Goal: Task Accomplishment & Management: Complete application form

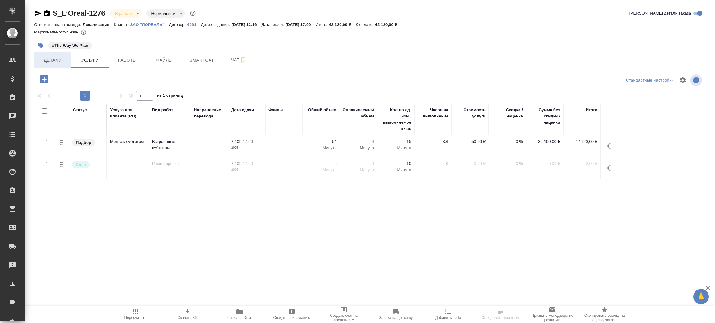
click at [49, 57] on span "Детали" at bounding box center [53, 60] width 30 height 8
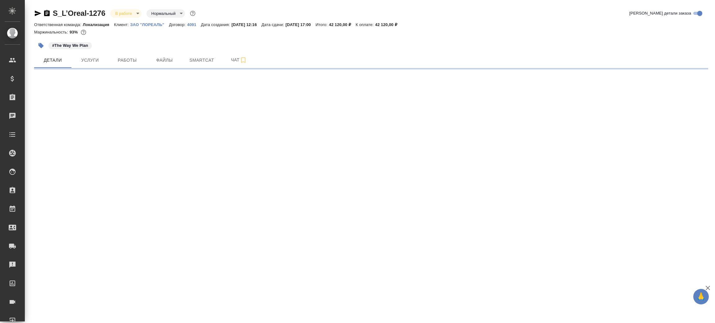
select select "RU"
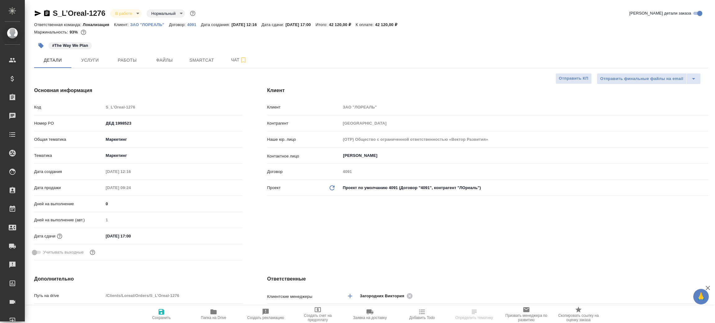
type textarea "x"
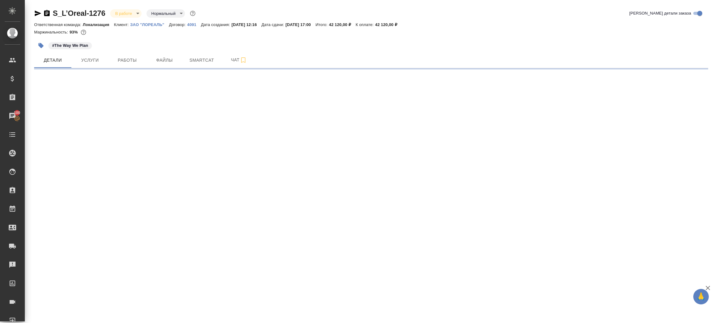
select select "RU"
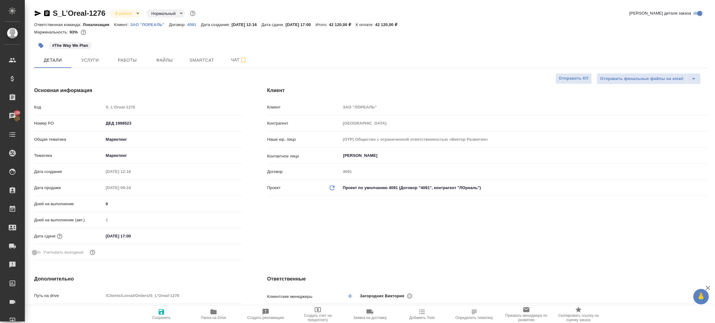
type textarea "x"
click at [420, 226] on div "Клиент Клиент ЗАО "ЛОРЕАЛЬ" Контрагент ЛОреаль Наше юр. лицо (OTP) Общество с о…" at bounding box center [488, 175] width 466 height 201
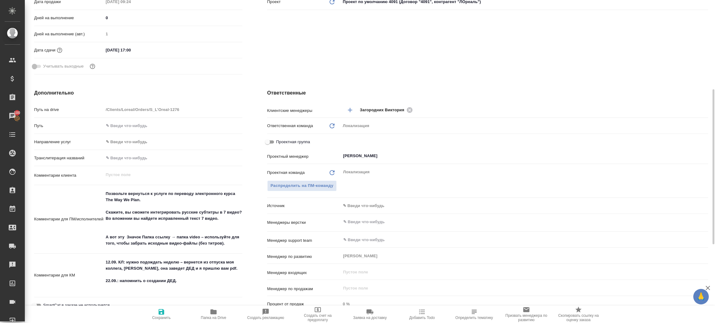
type textarea "x"
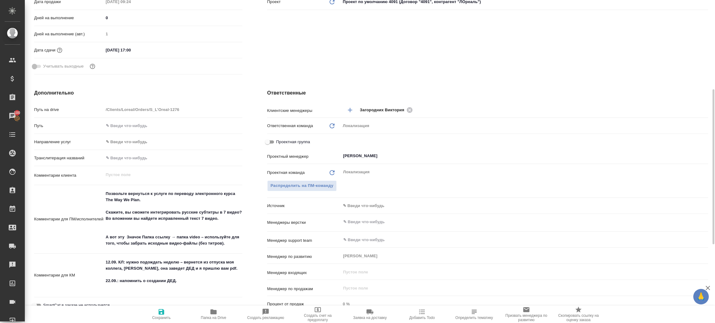
type textarea "x"
